Goal: Browse casually

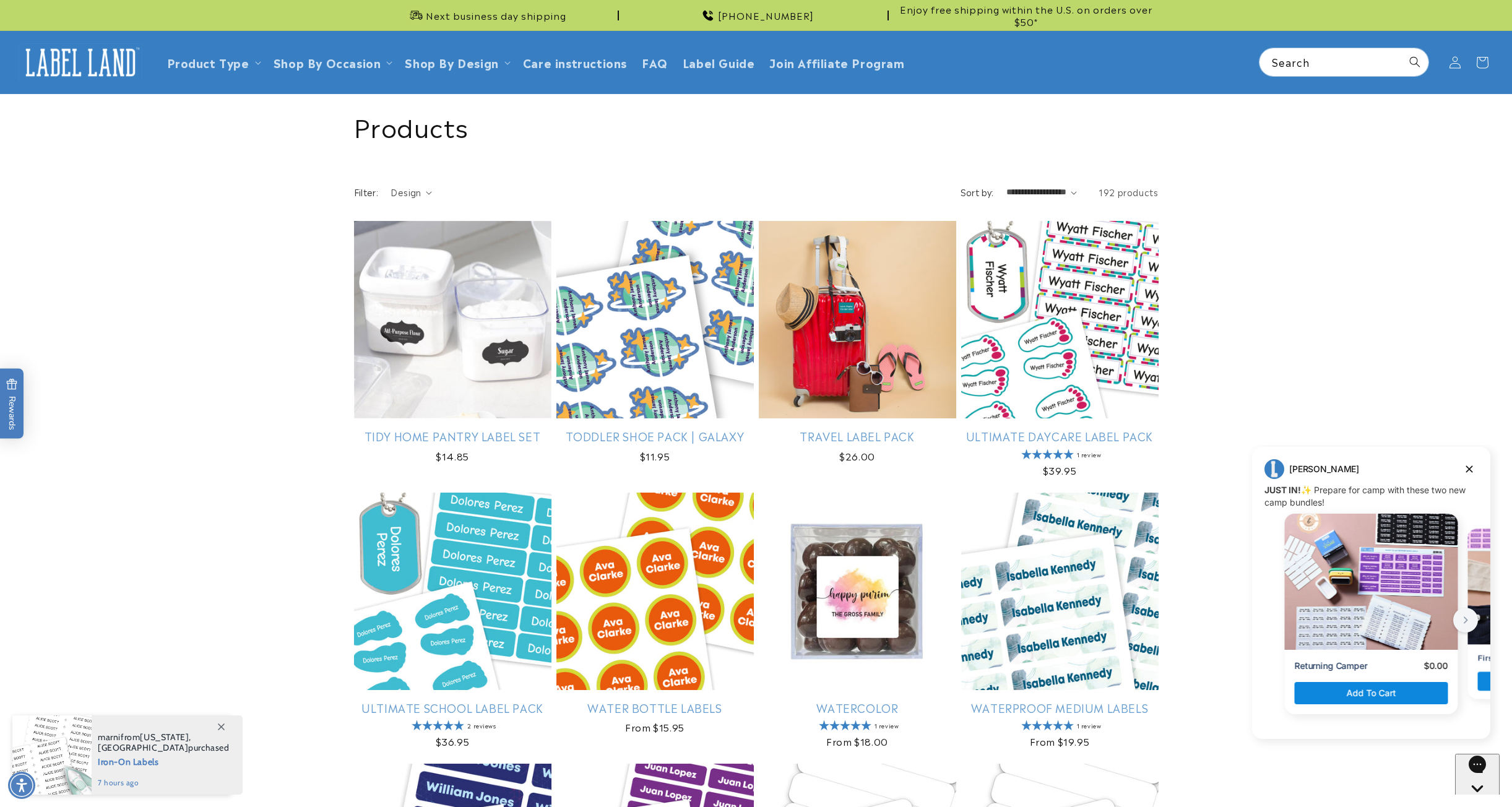
scroll to position [789, 0]
